Goal: Use online tool/utility: Utilize a website feature to perform a specific function

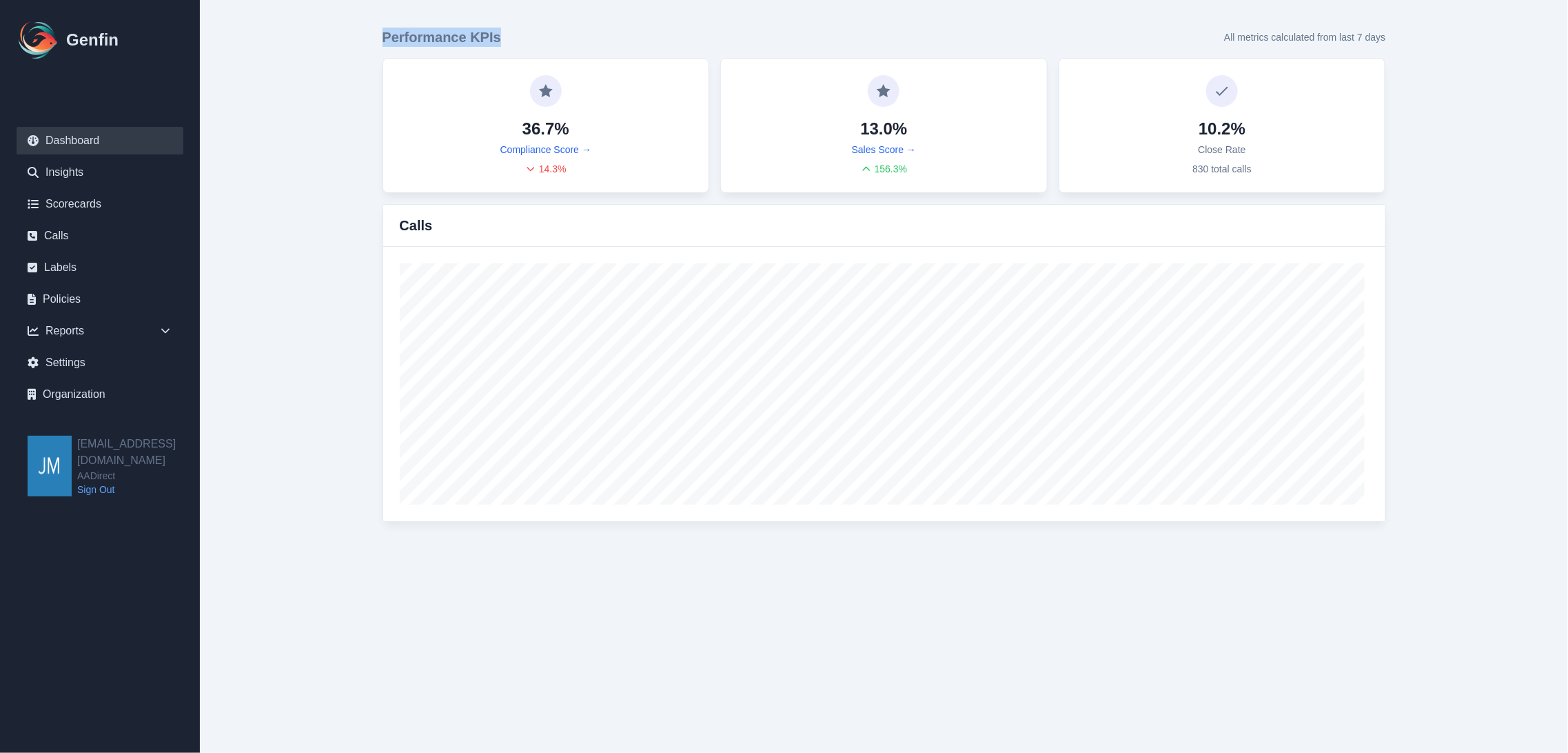
drag, startPoint x: 517, startPoint y: 35, endPoint x: 339, endPoint y: 37, distance: 178.0
click at [339, 37] on main "Performance KPIs All metrics calculated from last 7 days 36.7% Compliance Score…" at bounding box center [884, 274] width 1368 height 549
click at [320, 73] on main "Performance KPIs All metrics calculated from last 7 days 36.7% Compliance Score…" at bounding box center [884, 274] width 1368 height 549
click at [308, 128] on main "Performance KPIs All metrics calculated from last 7 days 36.7% Compliance Score…" at bounding box center [884, 274] width 1368 height 549
click at [335, 164] on main "Performance KPIs All metrics calculated from last 7 days 36.7% Compliance Score…" at bounding box center [884, 274] width 1368 height 549
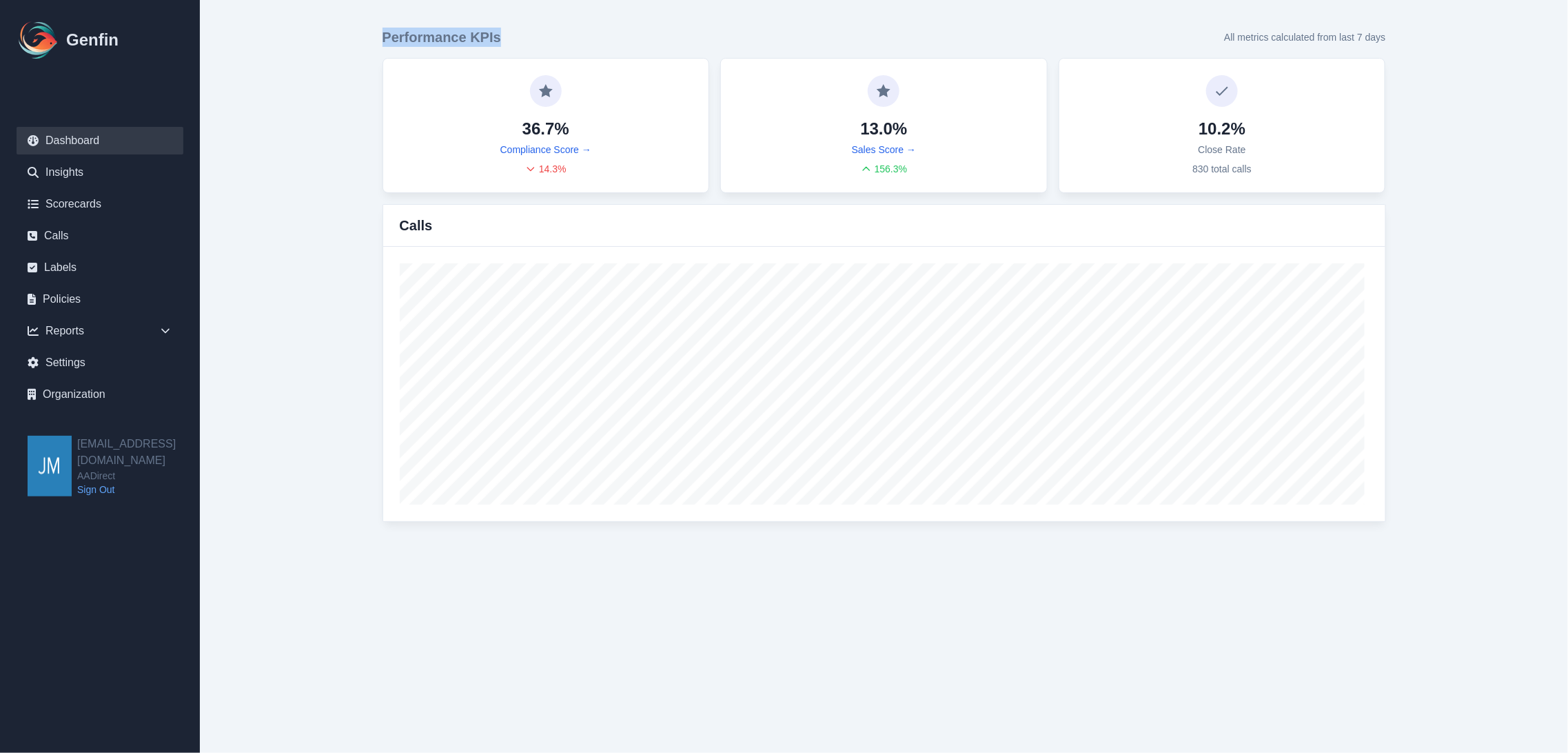
drag, startPoint x: 549, startPoint y: 39, endPoint x: 350, endPoint y: 36, distance: 199.0
click at [355, 35] on div "Performance KPIs All metrics calculated from last 7 days 36.7% Compliance Score…" at bounding box center [885, 274] width 1058 height 549
click at [292, 78] on main "Performance KPIs All metrics calculated from last 7 days 36.7% Compliance Score…" at bounding box center [884, 274] width 1368 height 549
click at [272, 277] on main "Performance KPIs All metrics calculated from last 7 days 36.7% Compliance Score…" at bounding box center [884, 274] width 1368 height 549
click at [289, 232] on main "Performance KPIs All metrics calculated from last 7 days 36.7% Compliance Score…" at bounding box center [884, 274] width 1368 height 549
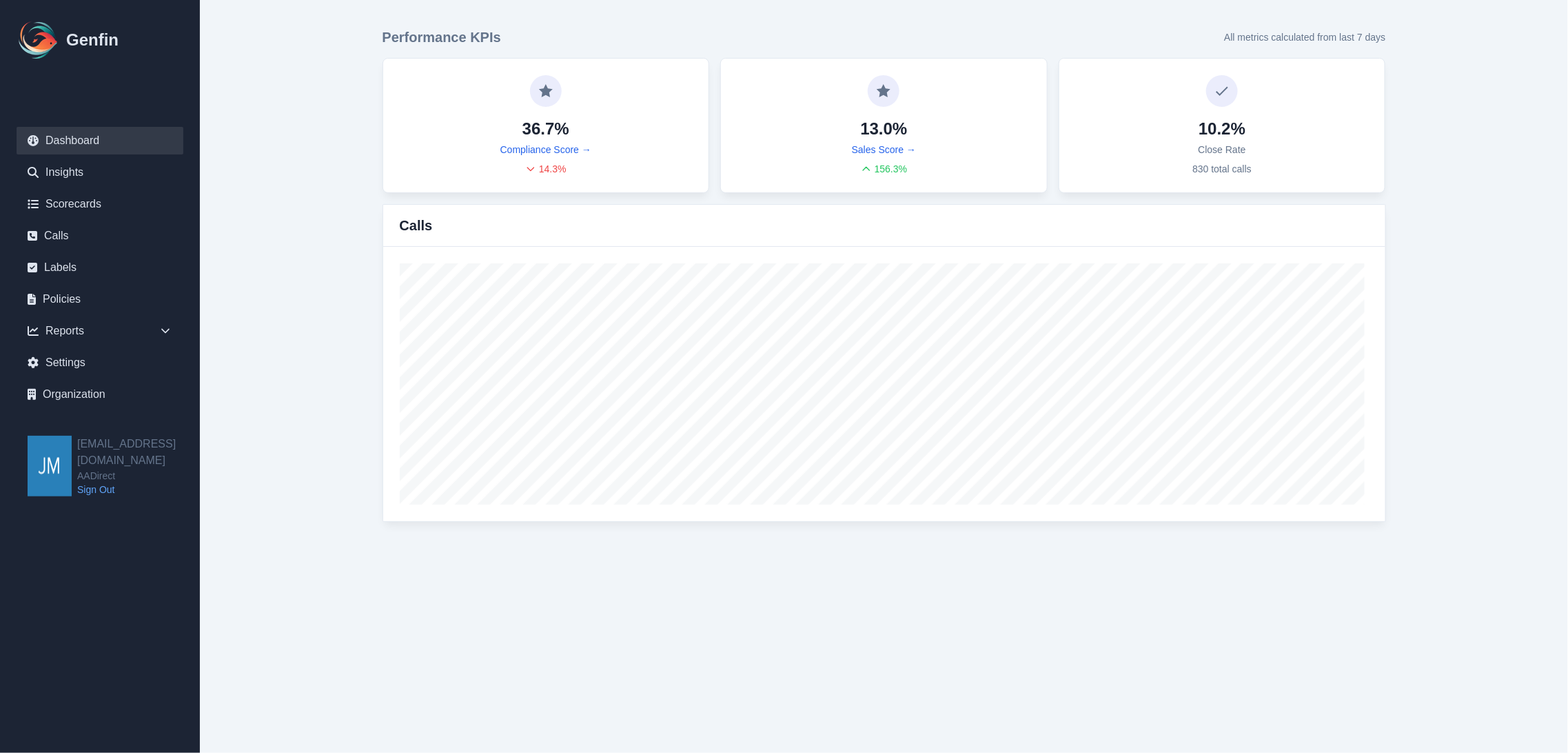
click at [289, 232] on main "Performance KPIs All metrics calculated from last 7 days 36.7% Compliance Score…" at bounding box center [884, 274] width 1368 height 549
drag, startPoint x: 551, startPoint y: 30, endPoint x: 353, endPoint y: 37, distance: 198.1
click at [353, 37] on main "Performance KPIs All metrics calculated from last 7 days 36.7% Compliance Score…" at bounding box center [884, 274] width 1368 height 549
click at [255, 187] on main "Performance KPIs All metrics calculated from last 7 days 36.7% Compliance Score…" at bounding box center [884, 274] width 1368 height 549
drag, startPoint x: 370, startPoint y: 43, endPoint x: 555, endPoint y: 31, distance: 185.4
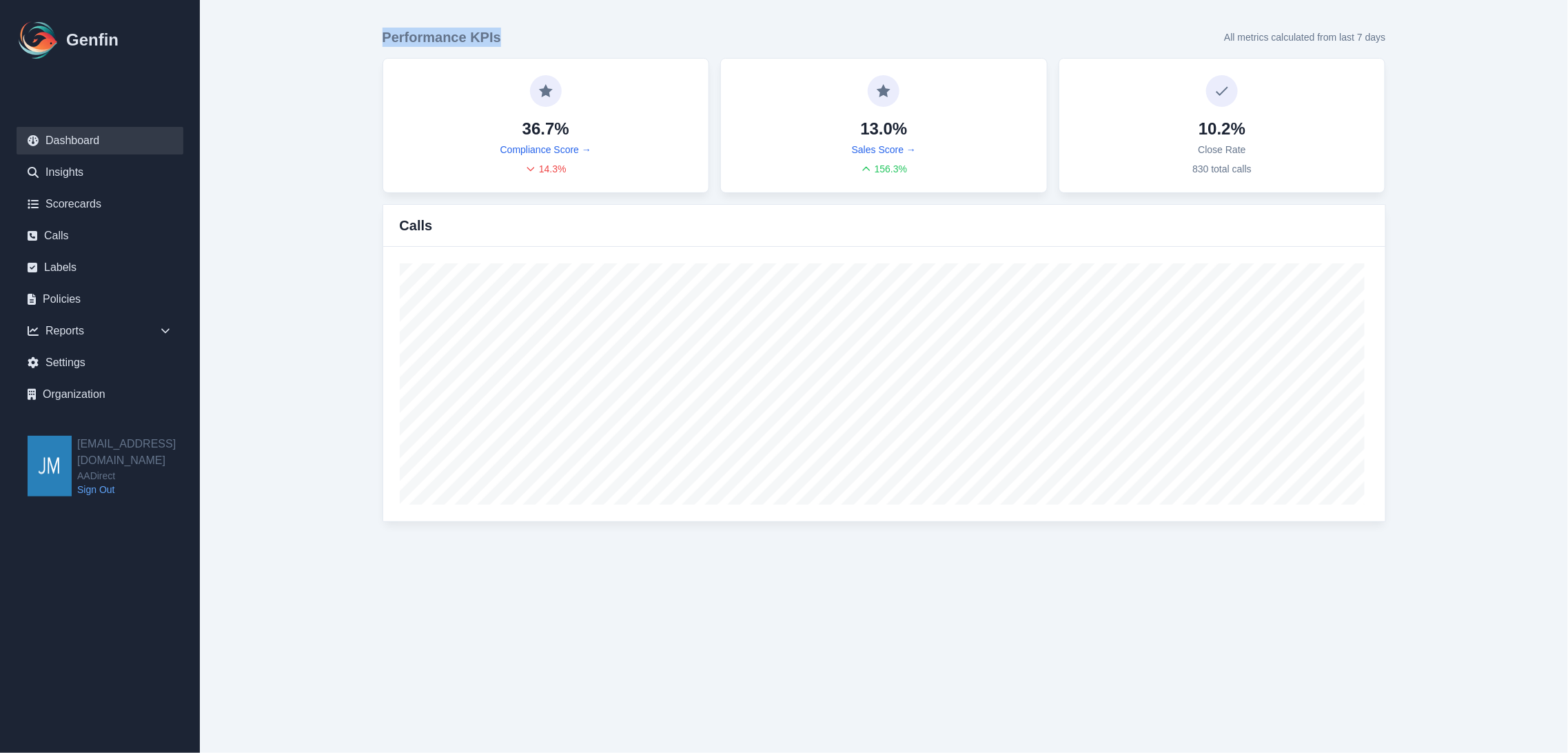
click at [531, 33] on div "Performance KPIs All metrics calculated from last 7 days 36.7% Compliance Score…" at bounding box center [885, 274] width 1058 height 549
click at [313, 230] on main "Performance KPIs All metrics calculated from last 7 days 36.7% Compliance Score…" at bounding box center [884, 274] width 1368 height 549
drag, startPoint x: 534, startPoint y: 30, endPoint x: 363, endPoint y: 36, distance: 171.1
click at [363, 36] on div "Performance KPIs All metrics calculated from last 7 days 36.7% Compliance Score…" at bounding box center [885, 274] width 1058 height 549
click at [309, 158] on main "Performance KPIs All metrics calculated from last 7 days 36.7% Compliance Score…" at bounding box center [884, 274] width 1368 height 549
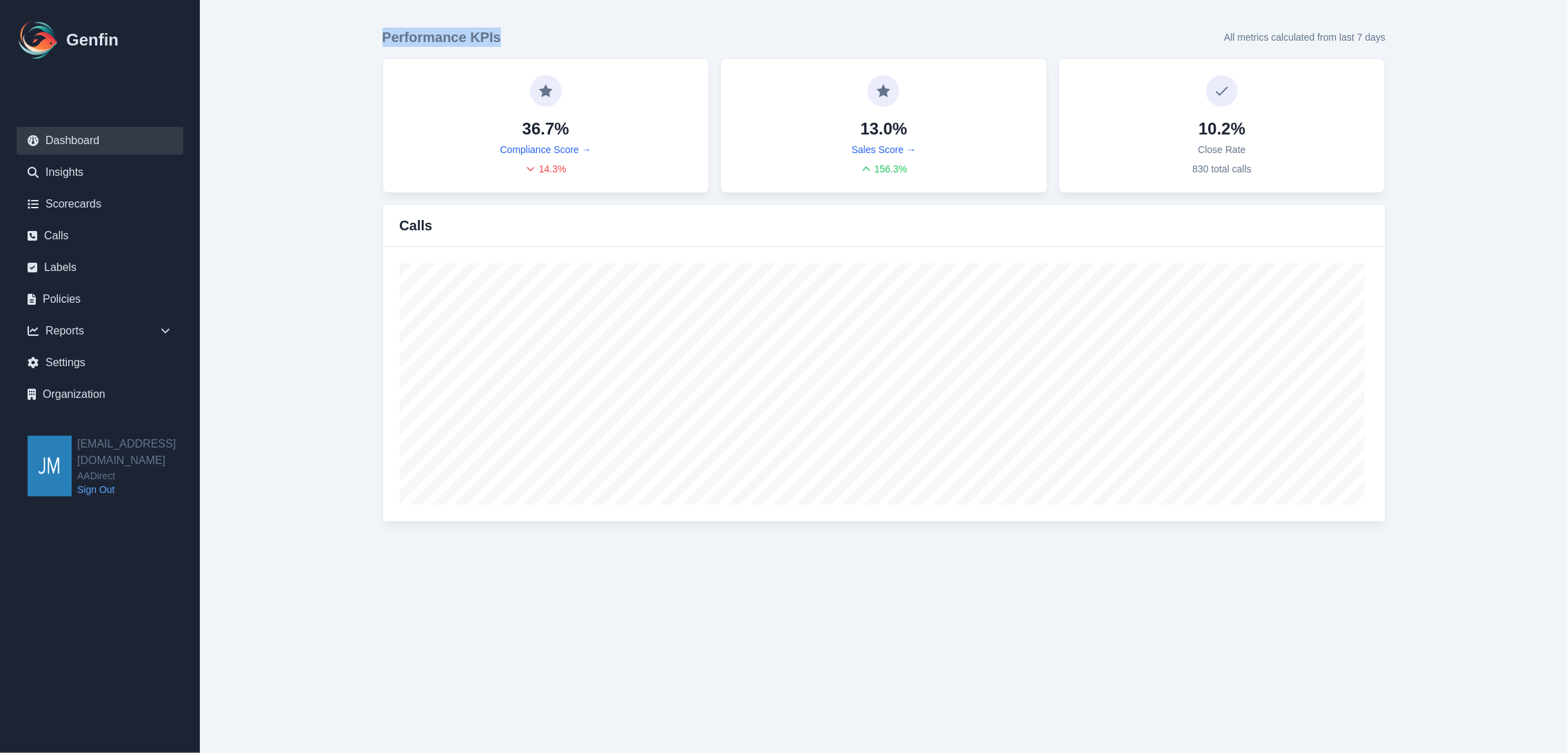
drag, startPoint x: 528, startPoint y: 39, endPoint x: 373, endPoint y: 41, distance: 155.0
click at [373, 41] on div "Performance KPIs All metrics calculated from last 7 days 36.7% Compliance Score…" at bounding box center [885, 274] width 1058 height 549
click at [331, 102] on main "Performance KPIs All metrics calculated from last 7 days 36.7% Compliance Score…" at bounding box center [884, 274] width 1368 height 549
drag, startPoint x: 539, startPoint y: 33, endPoint x: 362, endPoint y: 36, distance: 177.0
click at [362, 36] on div "Performance KPIs All metrics calculated from last 7 days 36.7% Compliance Score…" at bounding box center [885, 274] width 1058 height 549
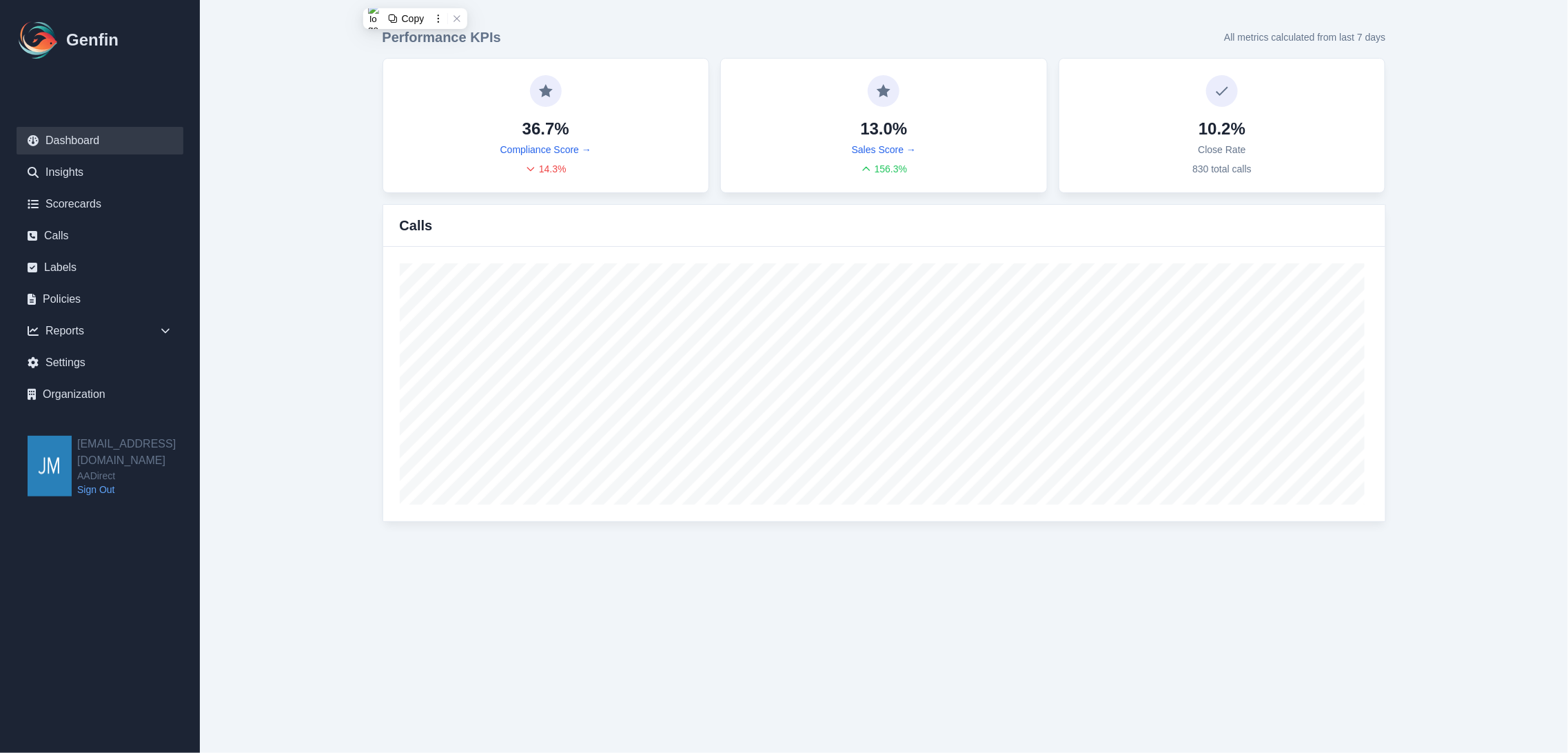
click at [281, 242] on main "Performance KPIs All metrics calculated from last 7 days 36.7% Compliance Score…" at bounding box center [884, 274] width 1368 height 549
drag, startPoint x: 519, startPoint y: 35, endPoint x: 339, endPoint y: 38, distance: 180.0
click at [339, 38] on main "Performance KPIs All metrics calculated from last 7 days 36.7% Compliance Score…" at bounding box center [884, 274] width 1368 height 549
click at [327, 105] on main "Performance KPIs All metrics calculated from last 7 days 36.7% Compliance Score…" at bounding box center [884, 274] width 1368 height 549
drag, startPoint x: 514, startPoint y: 39, endPoint x: 363, endPoint y: 39, distance: 151.0
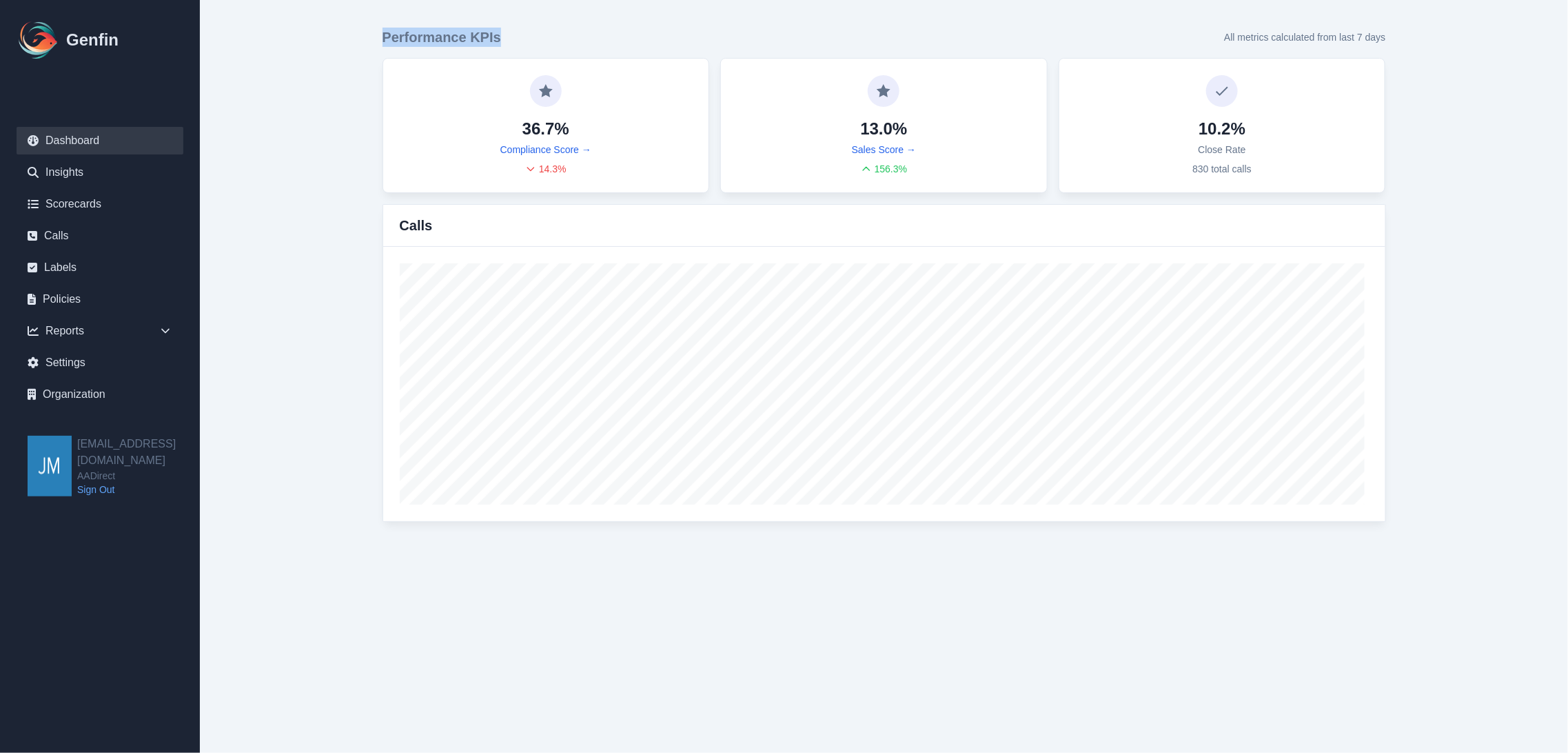
click at [363, 39] on div "Performance KPIs All metrics calculated from last 7 days 36.7% Compliance Score…" at bounding box center [885, 274] width 1058 height 549
click at [312, 189] on main "Performance KPIs All metrics calculated from last 7 days 36.7% Compliance Score…" at bounding box center [884, 274] width 1368 height 549
click at [313, 186] on main "Performance KPIs All metrics calculated from last 7 days 36.7% Compliance Score…" at bounding box center [884, 274] width 1368 height 549
click at [317, 181] on main "Performance KPIs All metrics calculated from last 7 days 36.7% Compliance Score…" at bounding box center [884, 274] width 1368 height 549
click at [73, 168] on link "Insights" at bounding box center [99, 172] width 167 height 27
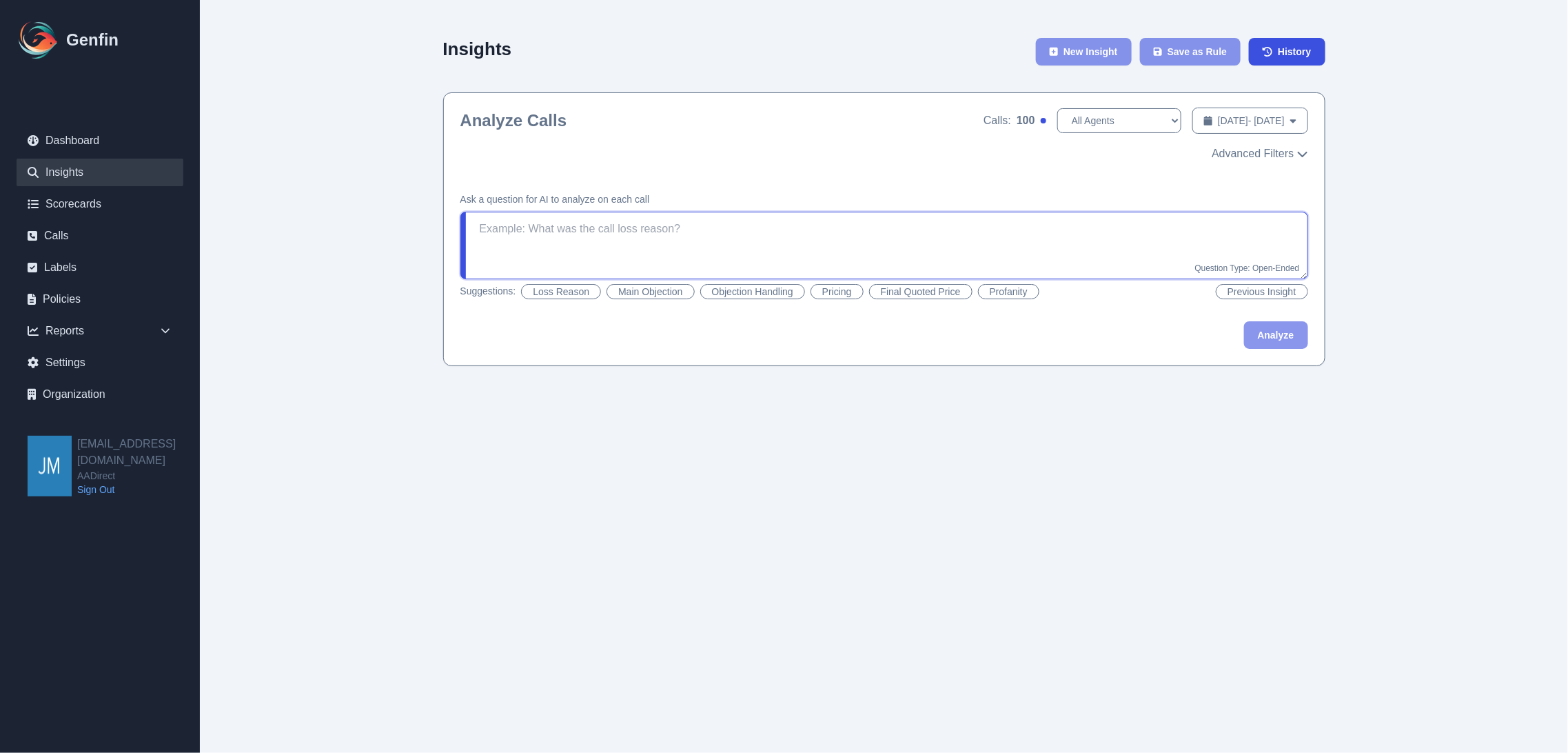
click at [660, 238] on textarea at bounding box center [885, 245] width 848 height 68
click at [1290, 328] on button "Analyze" at bounding box center [1276, 335] width 64 height 27
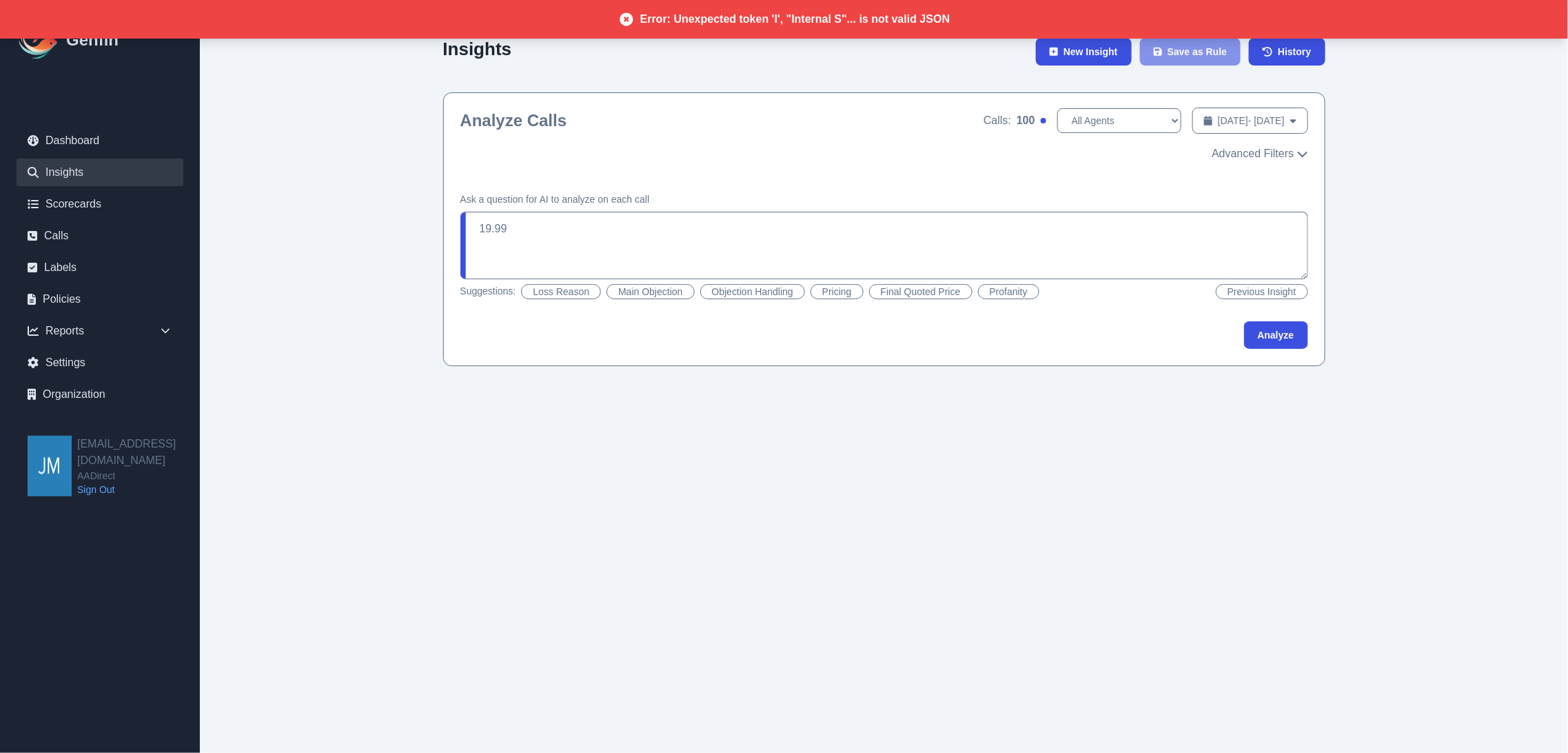
click at [609, 394] on html "Error: Unexpected token 'I', "Internal S"... is not valid JSON Genfin Dashboard…" at bounding box center [784, 197] width 1568 height 394
drag, startPoint x: 547, startPoint y: 242, endPoint x: 404, endPoint y: 224, distance: 144.1
click at [404, 224] on div "Insights New Insight Save as Rule History Analyze Calls Calls: 100 All Agents […" at bounding box center [885, 197] width 1058 height 394
click at [1441, 264] on main "Insights New Insight Save as Rule History Analyze Calls Calls: 100 All Agents […" at bounding box center [884, 197] width 1368 height 394
drag, startPoint x: 565, startPoint y: 249, endPoint x: 567, endPoint y: 242, distance: 7.3
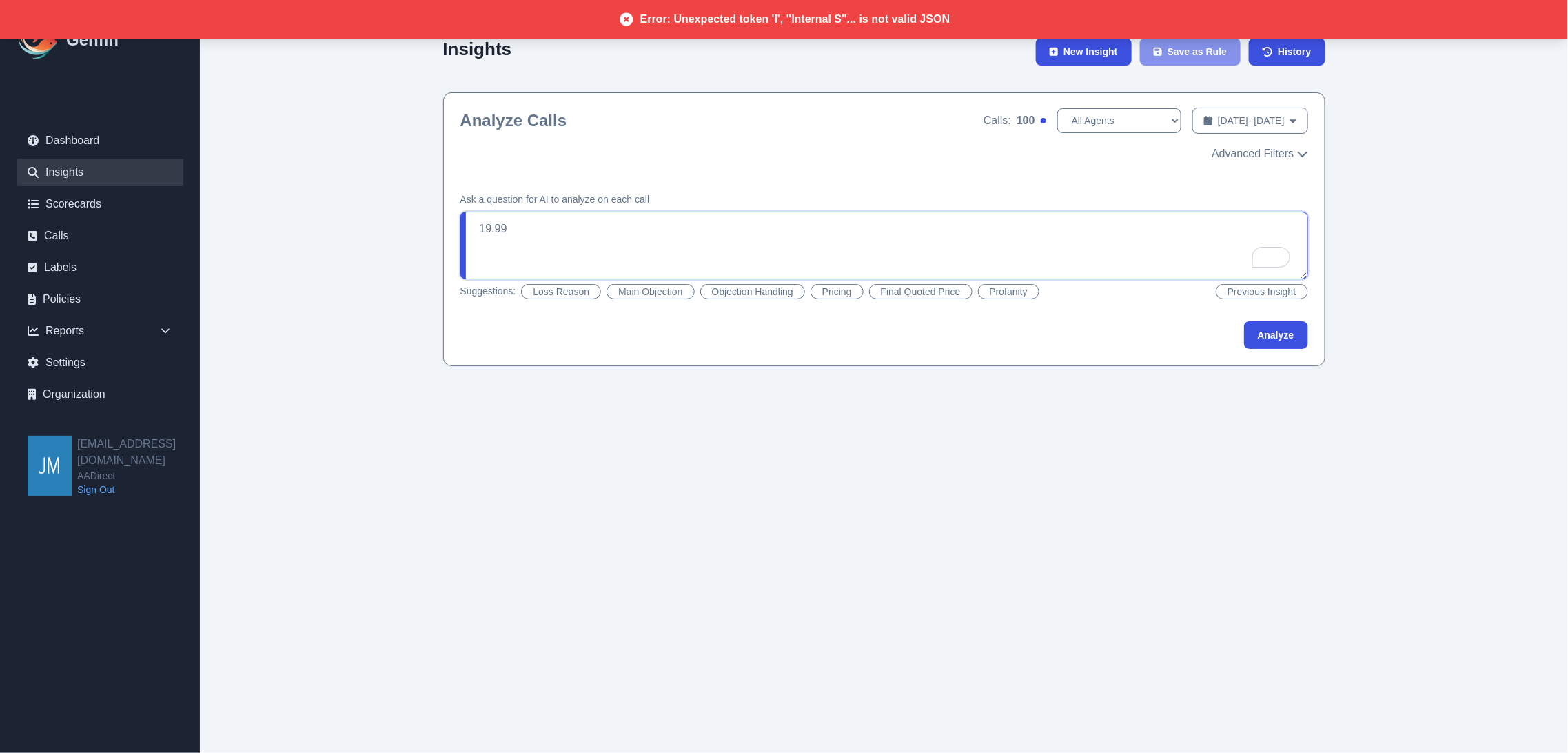
click at [565, 249] on textarea "19.99" at bounding box center [885, 245] width 848 height 68
drag, startPoint x: 575, startPoint y: 228, endPoint x: 474, endPoint y: 228, distance: 101.0
click at [474, 228] on textarea "19.99" at bounding box center [885, 245] width 848 height 68
type textarea "Low price"
click at [1291, 343] on button "Analyze" at bounding box center [1276, 335] width 64 height 27
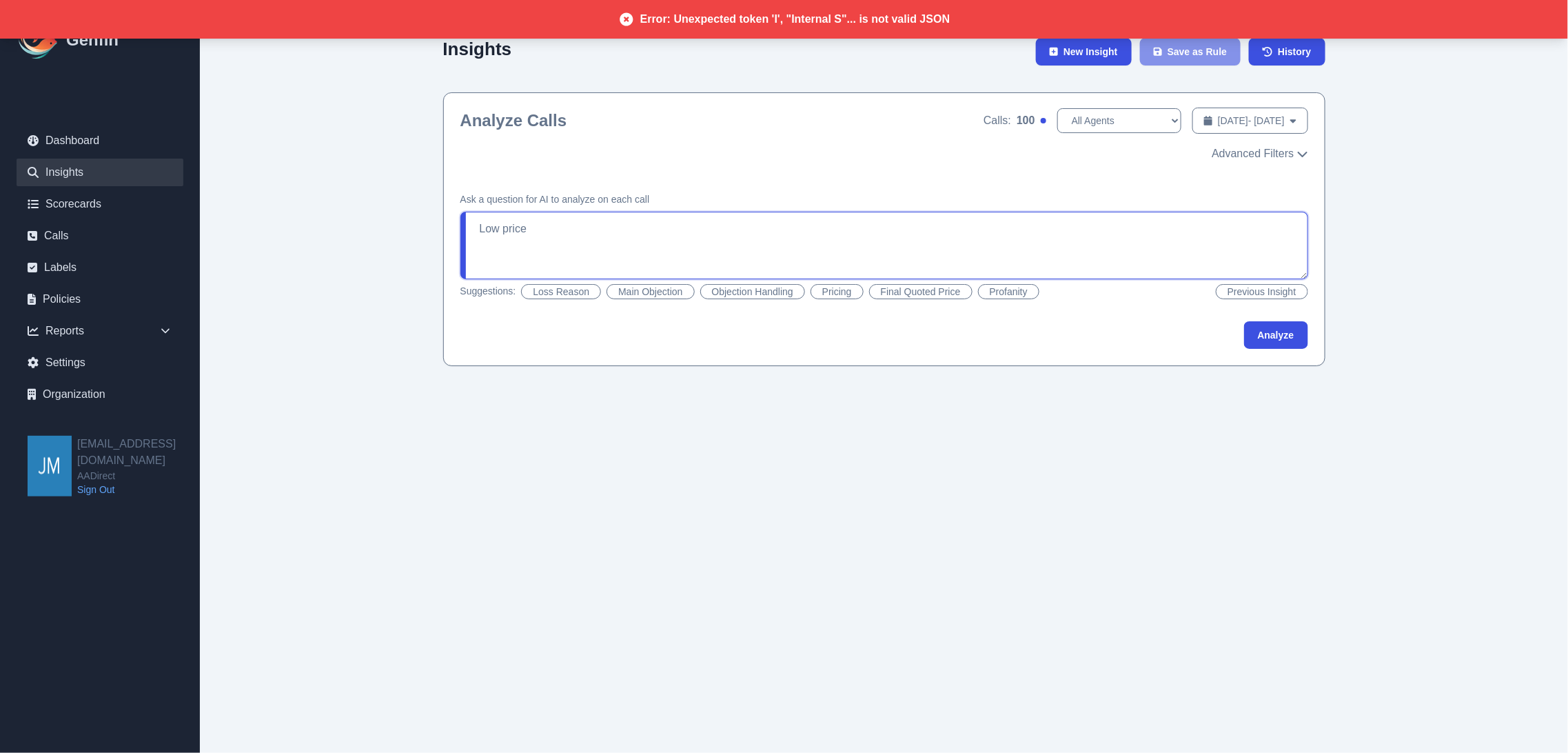
click at [627, 228] on textarea "Low price" at bounding box center [885, 245] width 848 height 68
